Goal: Task Accomplishment & Management: Use online tool/utility

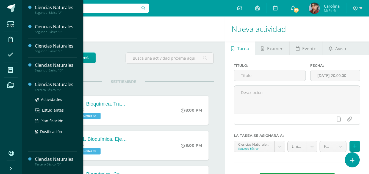
click at [61, 84] on div "Ciencias Naturales" at bounding box center [56, 84] width 42 height 6
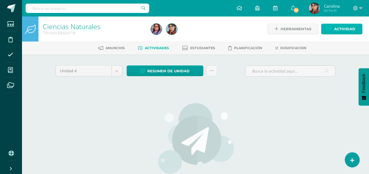
click at [345, 26] on span "Actividad" at bounding box center [344, 29] width 21 height 10
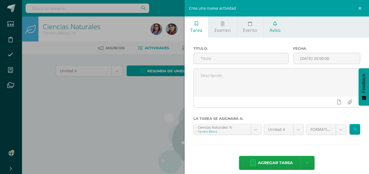
click at [277, 27] on span "Aviso" at bounding box center [275, 30] width 11 height 6
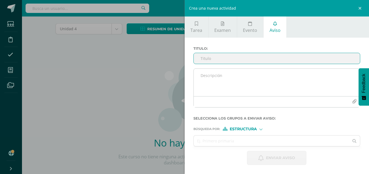
scroll to position [62, 0]
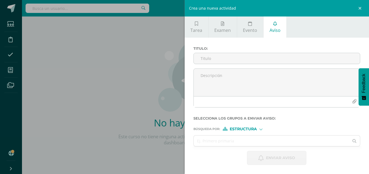
click at [262, 131] on div "Estructura" at bounding box center [243, 129] width 41 height 4
click at [251, 145] on span "Persona" at bounding box center [246, 143] width 20 height 3
